Goal: Information Seeking & Learning: Learn about a topic

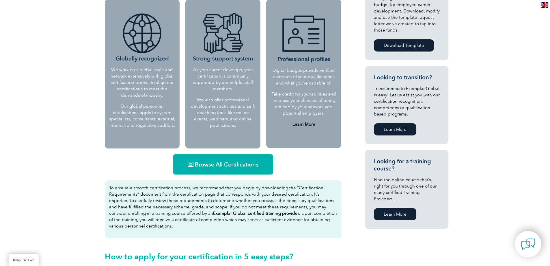
scroll to position [260, 0]
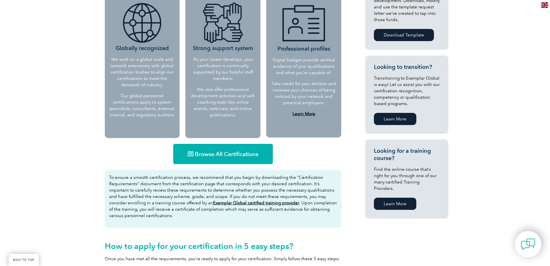
click at [225, 155] on span "Browse All Certifications" at bounding box center [227, 154] width 64 height 6
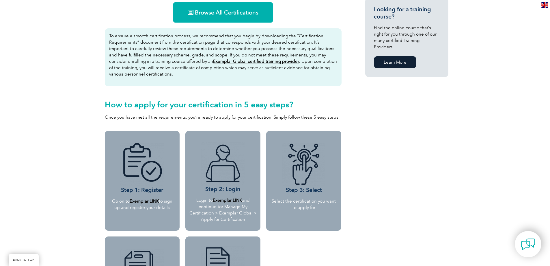
scroll to position [289, 0]
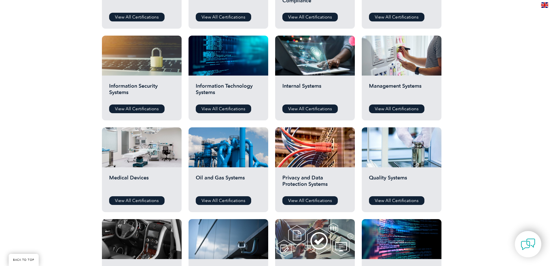
scroll to position [289, 0]
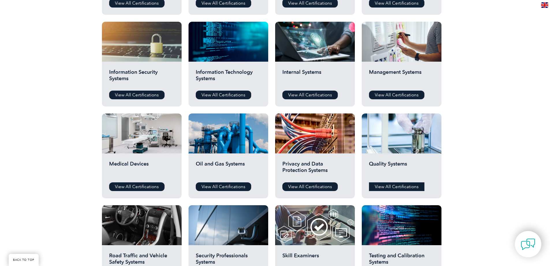
click at [392, 185] on link "View All Certifications" at bounding box center [396, 186] width 55 height 9
click at [132, 185] on link "View All Certifications" at bounding box center [136, 186] width 55 height 9
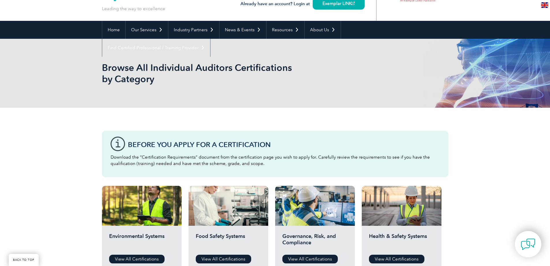
scroll to position [0, 0]
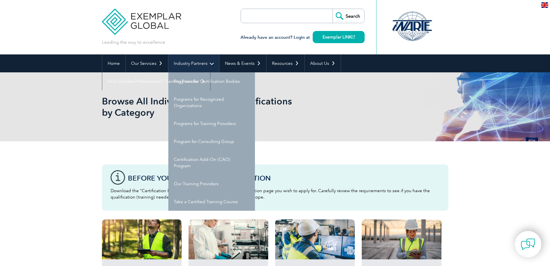
click at [203, 62] on link "Industry Partners" at bounding box center [193, 63] width 51 height 18
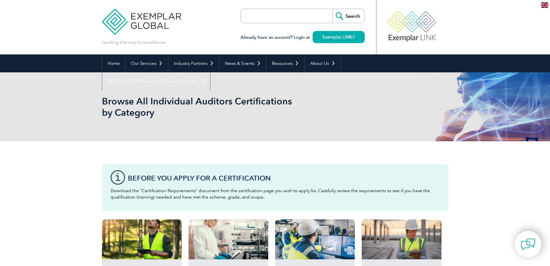
click at [250, 18] on input "search" at bounding box center [274, 16] width 61 height 14
type input "AS9100"
click at [333, 9] on input "Search" at bounding box center [349, 16] width 32 height 14
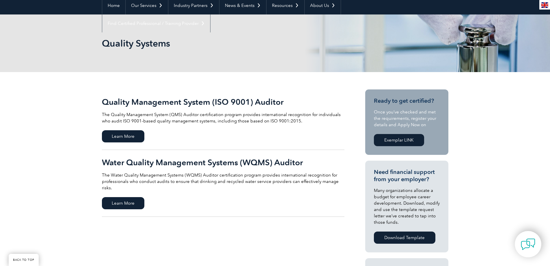
scroll to position [29, 0]
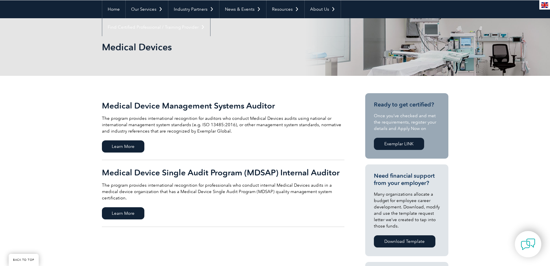
scroll to position [58, 0]
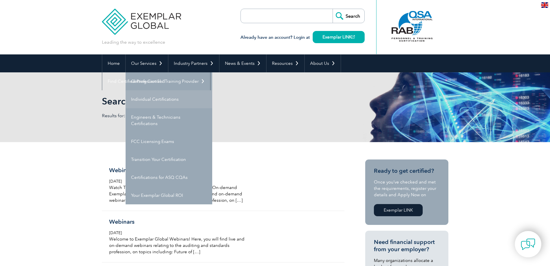
click at [150, 96] on link "Individual Certifications" at bounding box center [169, 99] width 87 height 18
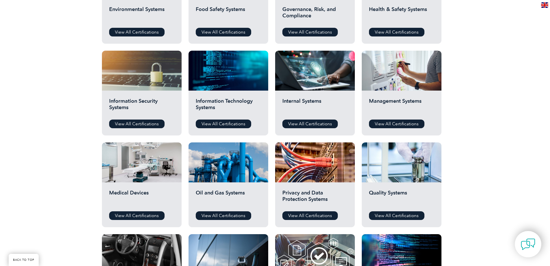
scroll to position [289, 0]
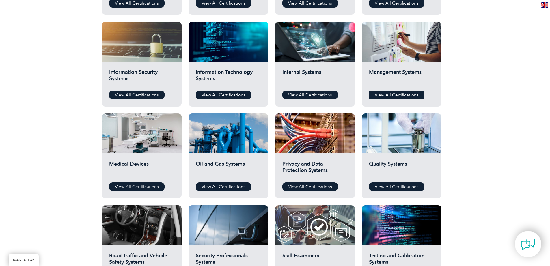
click at [398, 92] on link "View All Certifications" at bounding box center [396, 94] width 55 height 9
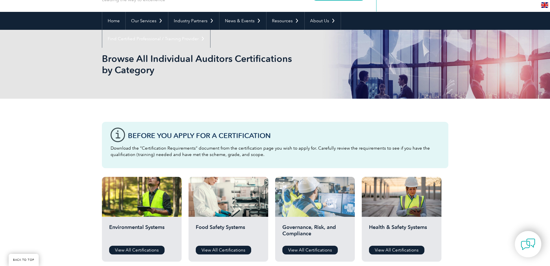
scroll to position [0, 0]
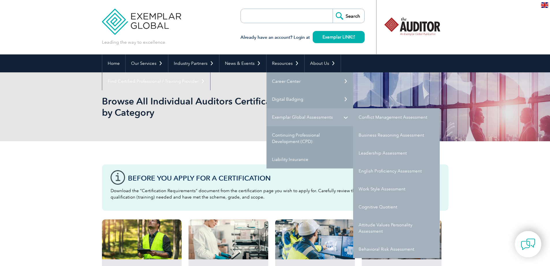
click at [296, 117] on link "Exemplar Global Assessments" at bounding box center [310, 117] width 87 height 18
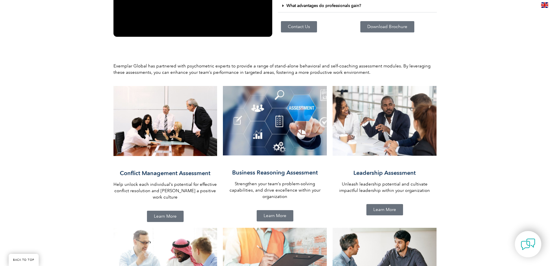
scroll to position [116, 0]
